Goal: Answer question/provide support: Share knowledge or assist other users

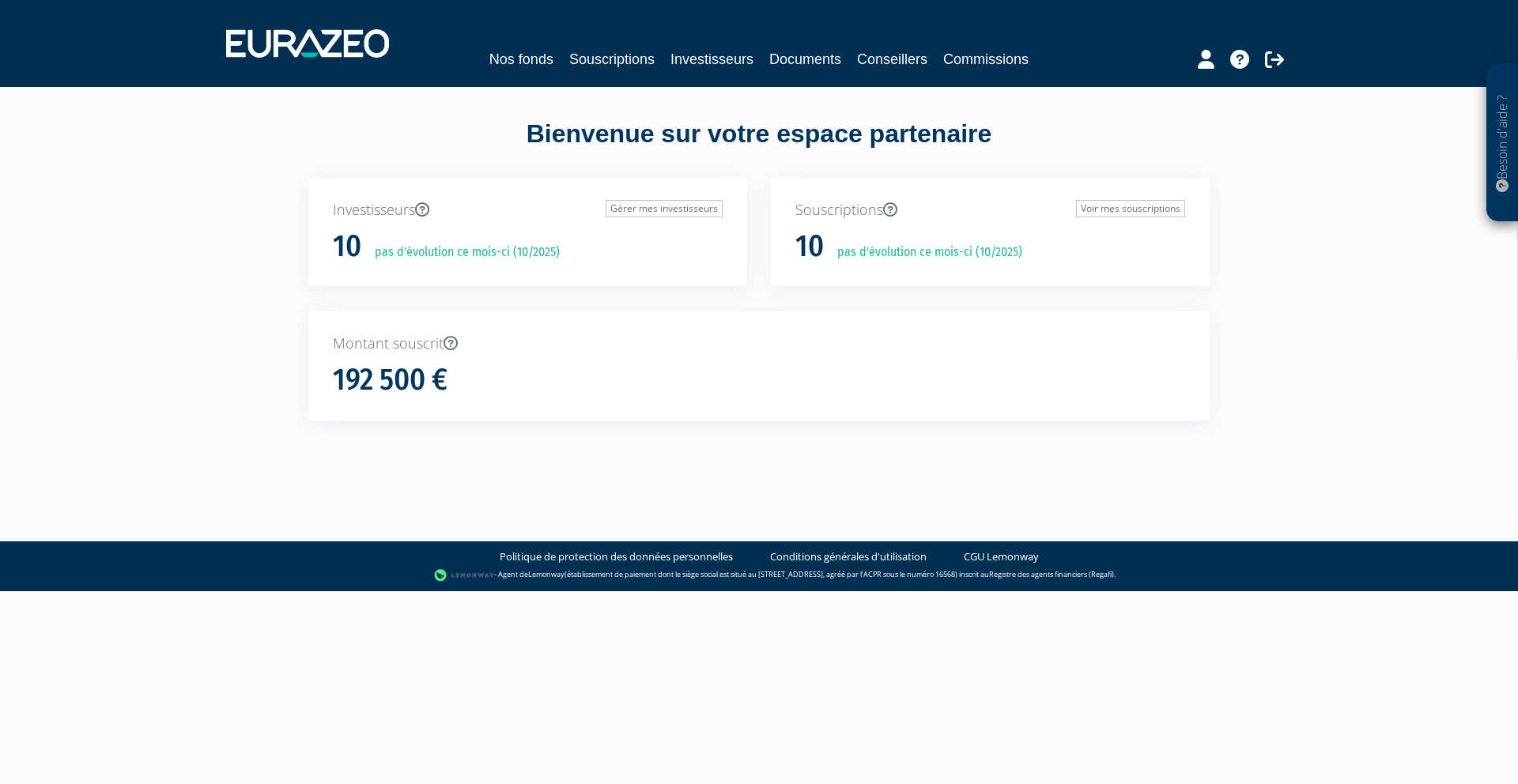
click at [668, 66] on div "Nos fonds Souscriptions Investisseurs Documents Conseillers Commissions" at bounding box center [758, 60] width 726 height 22
click at [689, 68] on link "Investisseurs" at bounding box center [712, 60] width 83 height 22
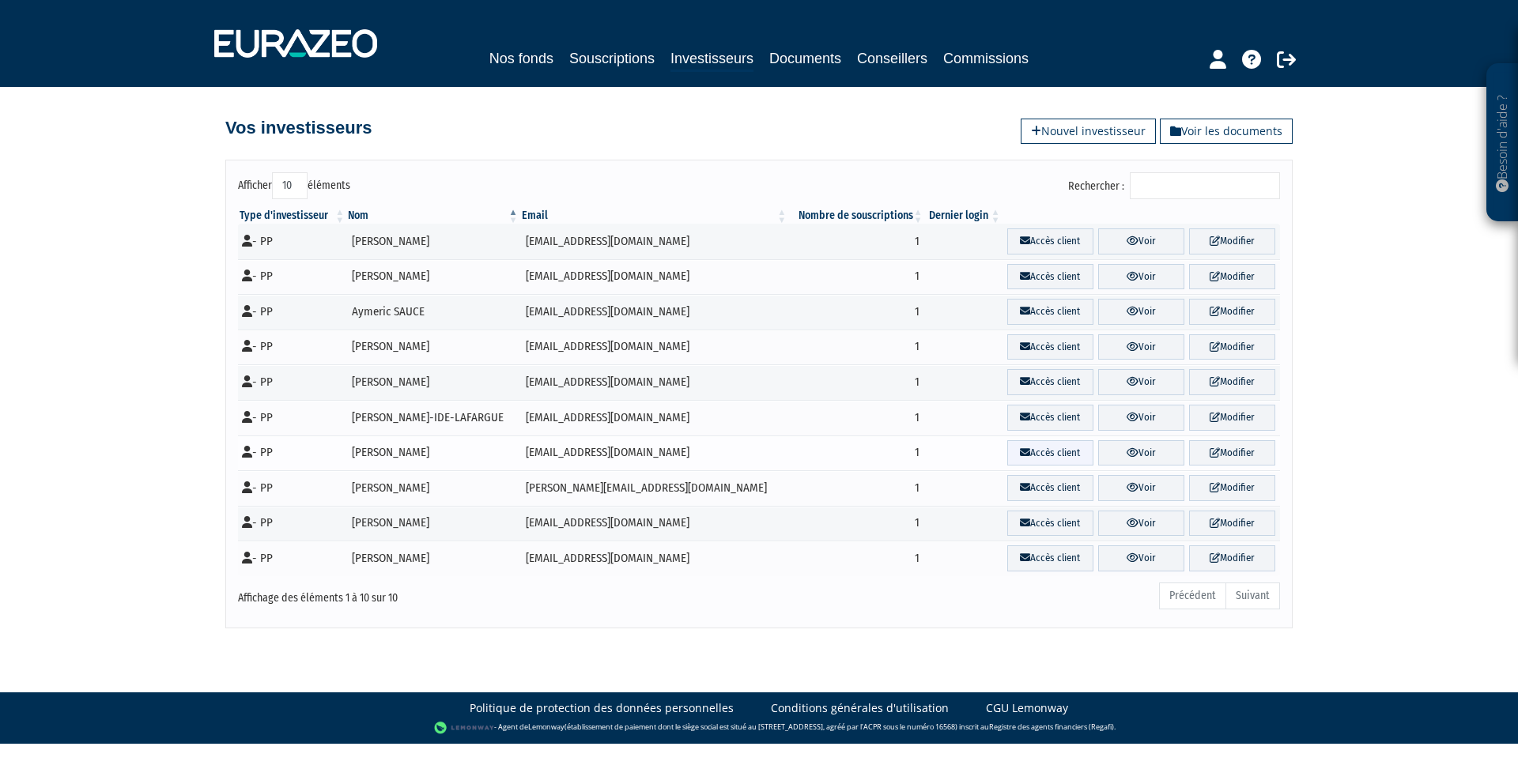
click at [1017, 449] on link "Accès client" at bounding box center [1051, 453] width 86 height 26
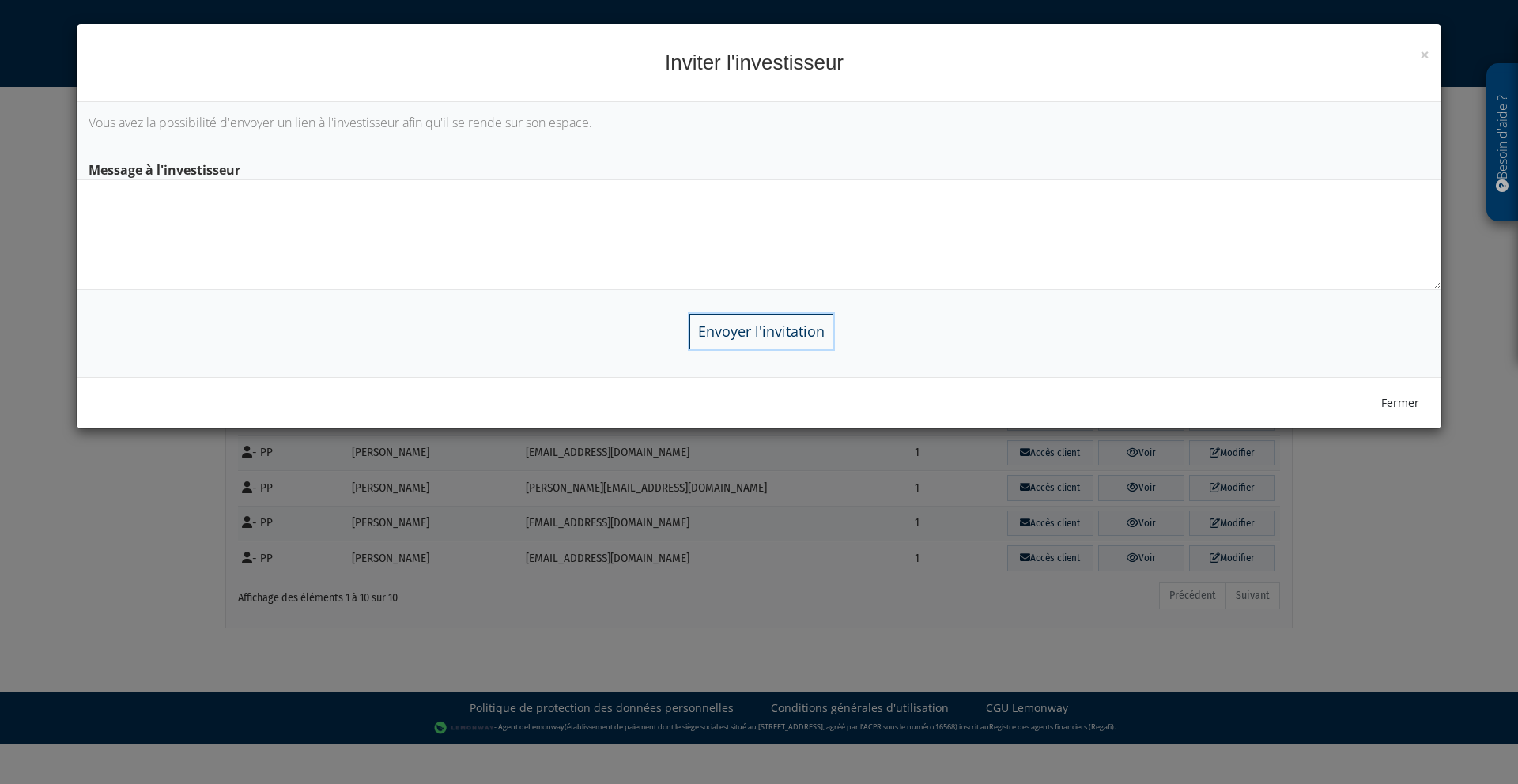
click at [780, 333] on input "Envoyer l'invitation" at bounding box center [761, 331] width 144 height 35
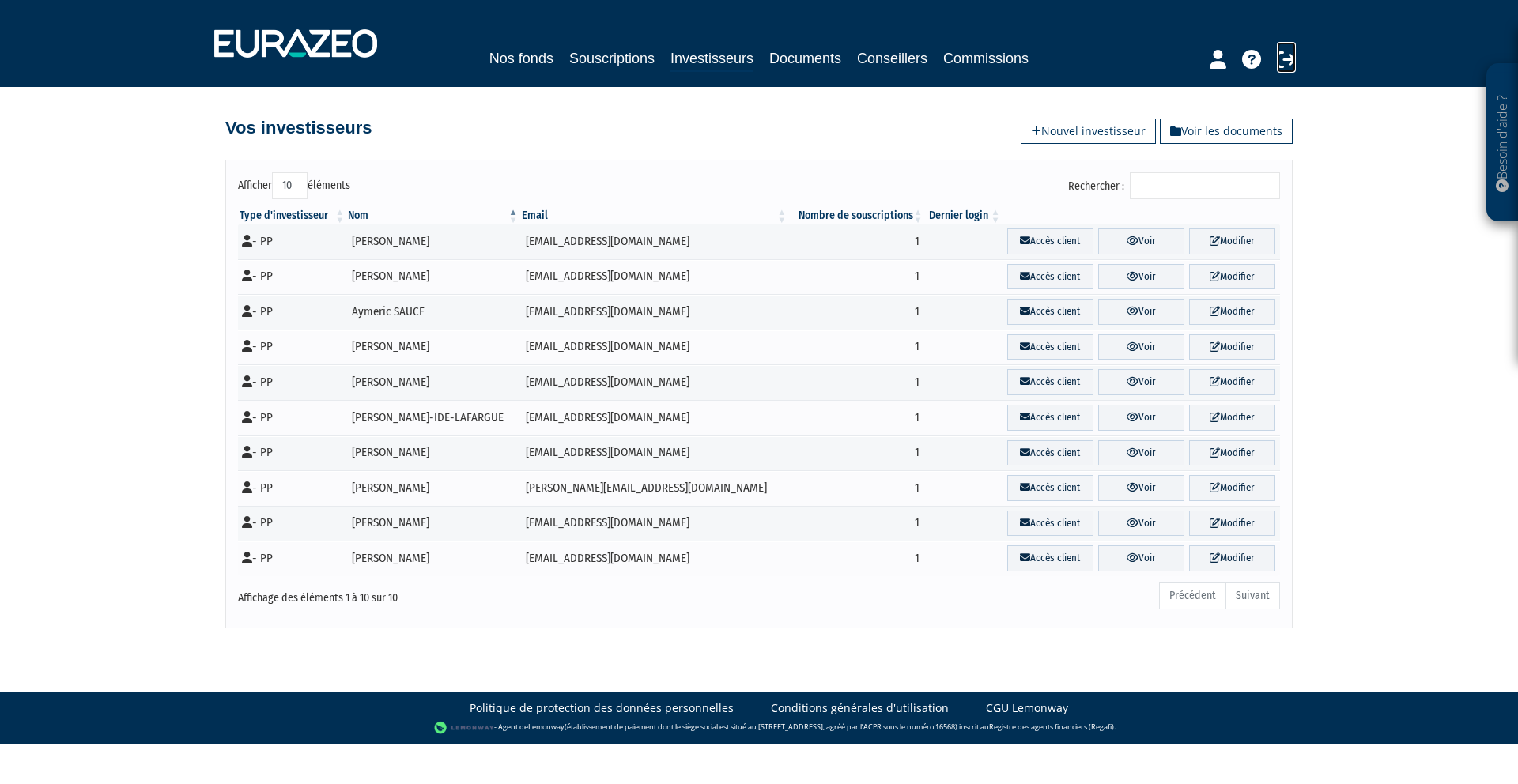
click at [1285, 70] on link at bounding box center [1286, 58] width 19 height 31
